Goal: Task Accomplishment & Management: Manage account settings

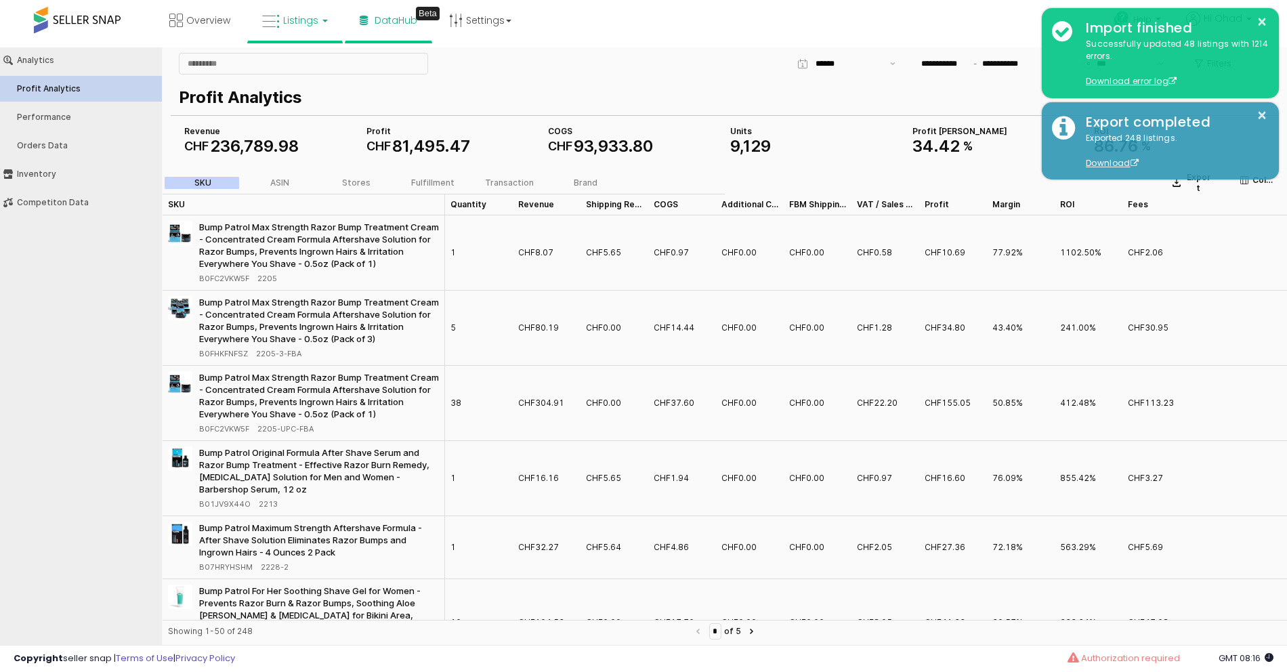
click at [322, 31] on link "Listings" at bounding box center [295, 20] width 86 height 41
click at [318, 60] on icon at bounding box center [305, 67] width 59 height 18
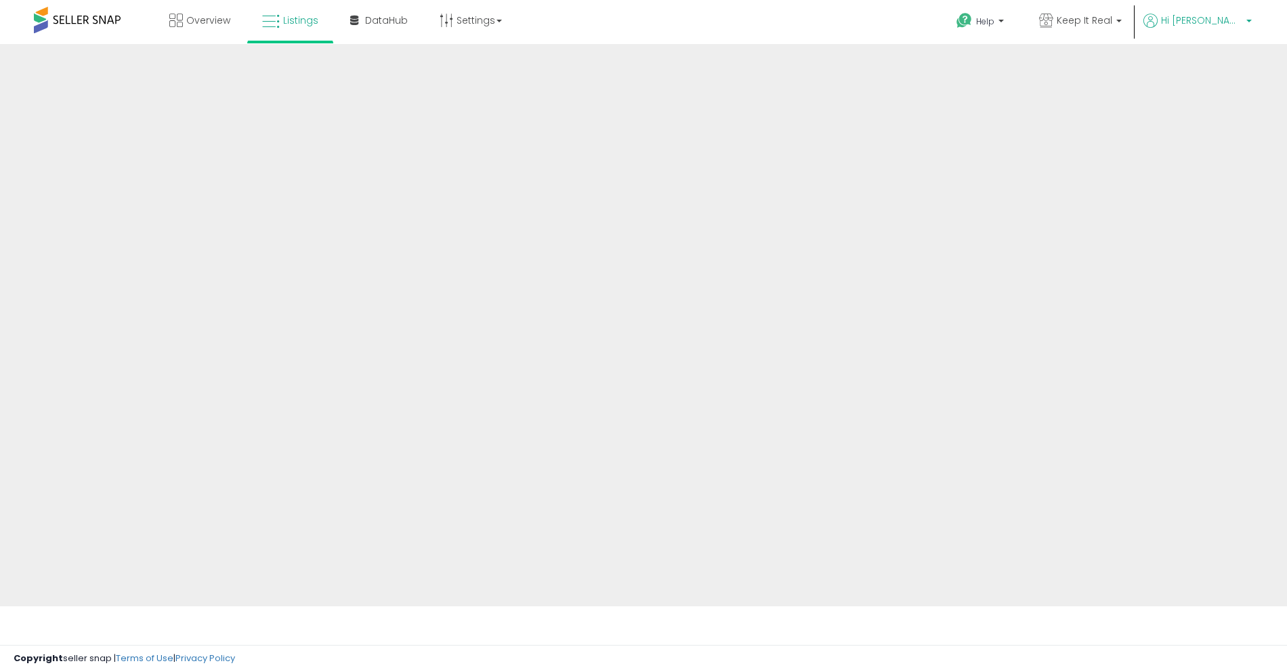
click at [1215, 22] on span "Hi [PERSON_NAME]" at bounding box center [1201, 21] width 81 height 14
click at [1211, 22] on span "Hi [PERSON_NAME]" at bounding box center [1201, 21] width 81 height 14
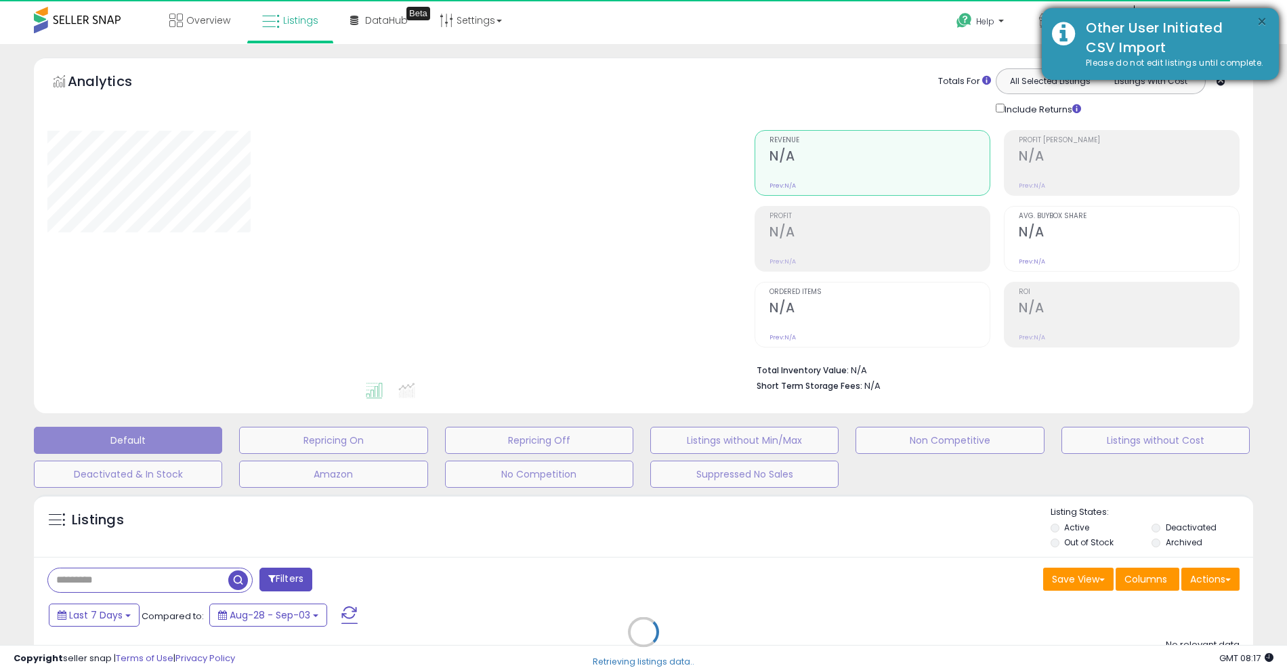
click at [1258, 19] on button "×" at bounding box center [1262, 22] width 11 height 17
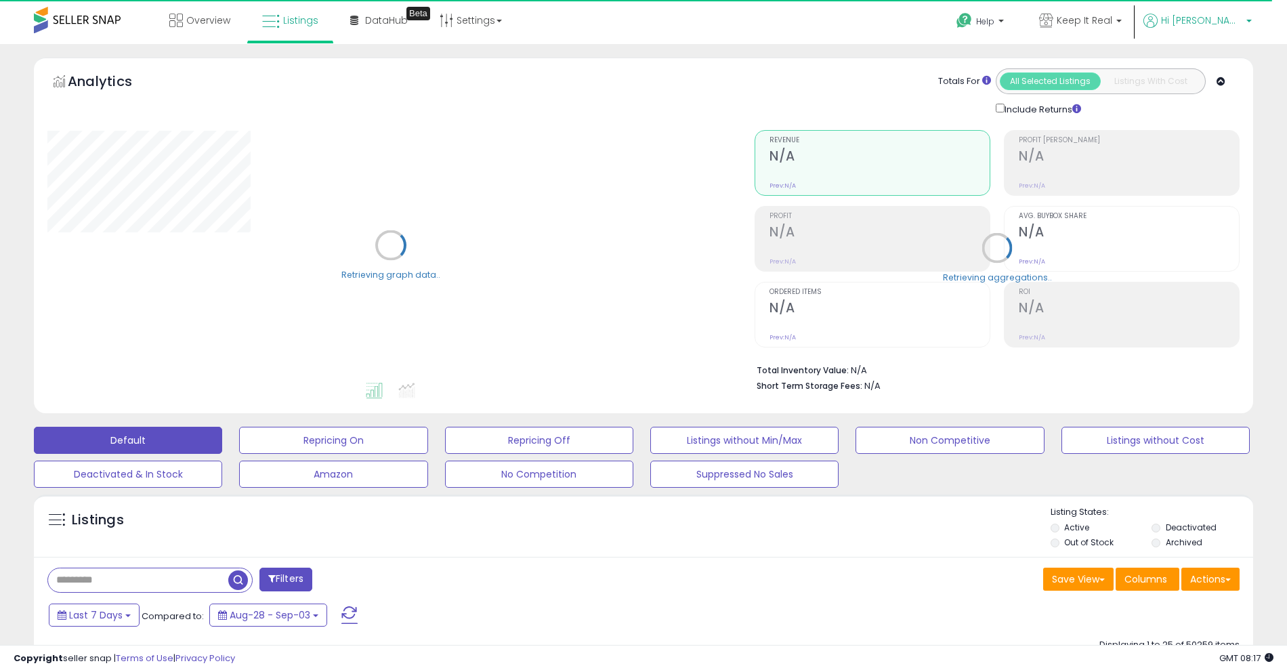
click at [1220, 23] on span "Hi [PERSON_NAME]" at bounding box center [1201, 21] width 81 height 14
click at [1203, 145] on link "Stop impersonating" at bounding box center [1195, 143] width 88 height 13
